Goal: Obtain resource: Download file/media

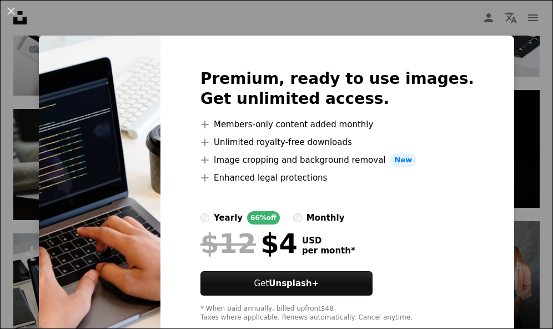
scroll to position [2339, 0]
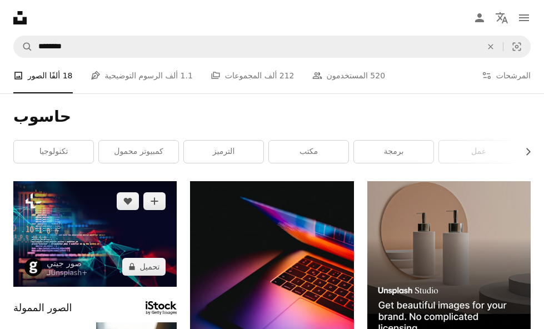
click at [124, 243] on img at bounding box center [94, 234] width 163 height 106
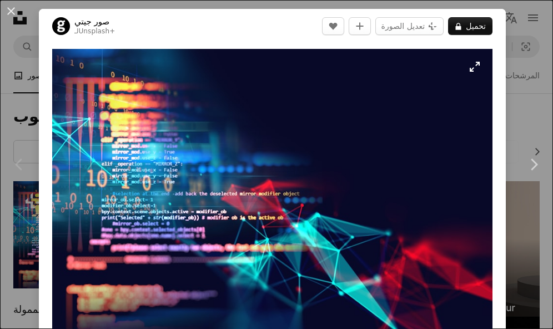
click at [475, 67] on img "قم بتكبير هذه الصورة" at bounding box center [272, 191] width 440 height 284
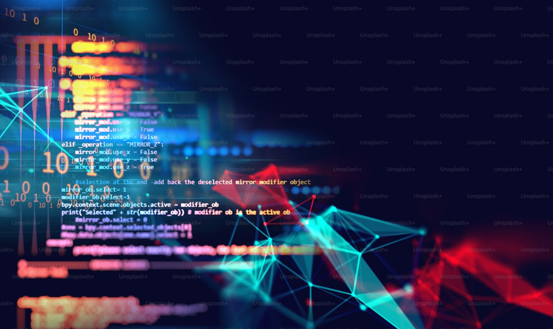
scroll to position [11, 0]
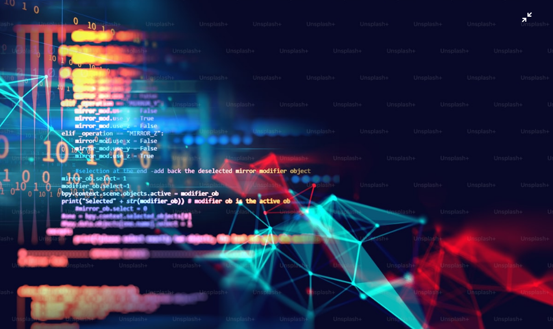
click at [461, 121] on img "Zoom out on this image" at bounding box center [276, 167] width 554 height 358
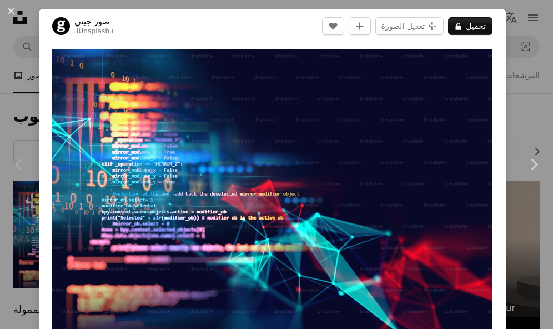
scroll to position [3, 0]
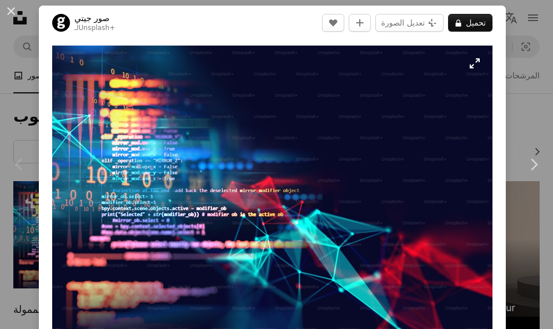
click at [475, 62] on img "Zoom in on this image" at bounding box center [272, 188] width 440 height 284
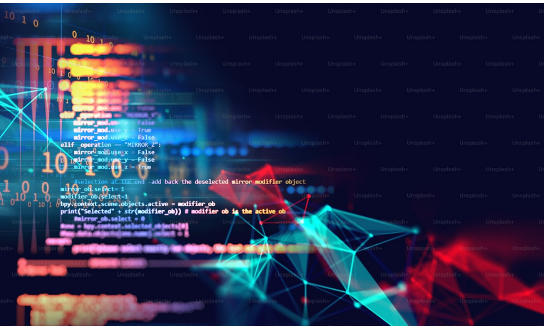
scroll to position [11, 0]
